Goal: Navigation & Orientation: Find specific page/section

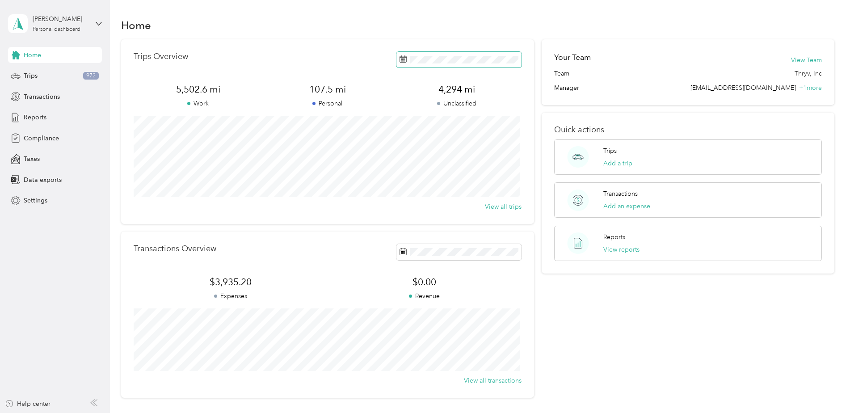
click at [431, 64] on span at bounding box center [458, 60] width 125 height 16
click at [343, 11] on div "Home Trips Overview 5,502.6 mi Work 107.5 mi Personal 4,294 mi Unclassified Vie…" at bounding box center [477, 223] width 735 height 446
